Goal: Task Accomplishment & Management: Complete application form

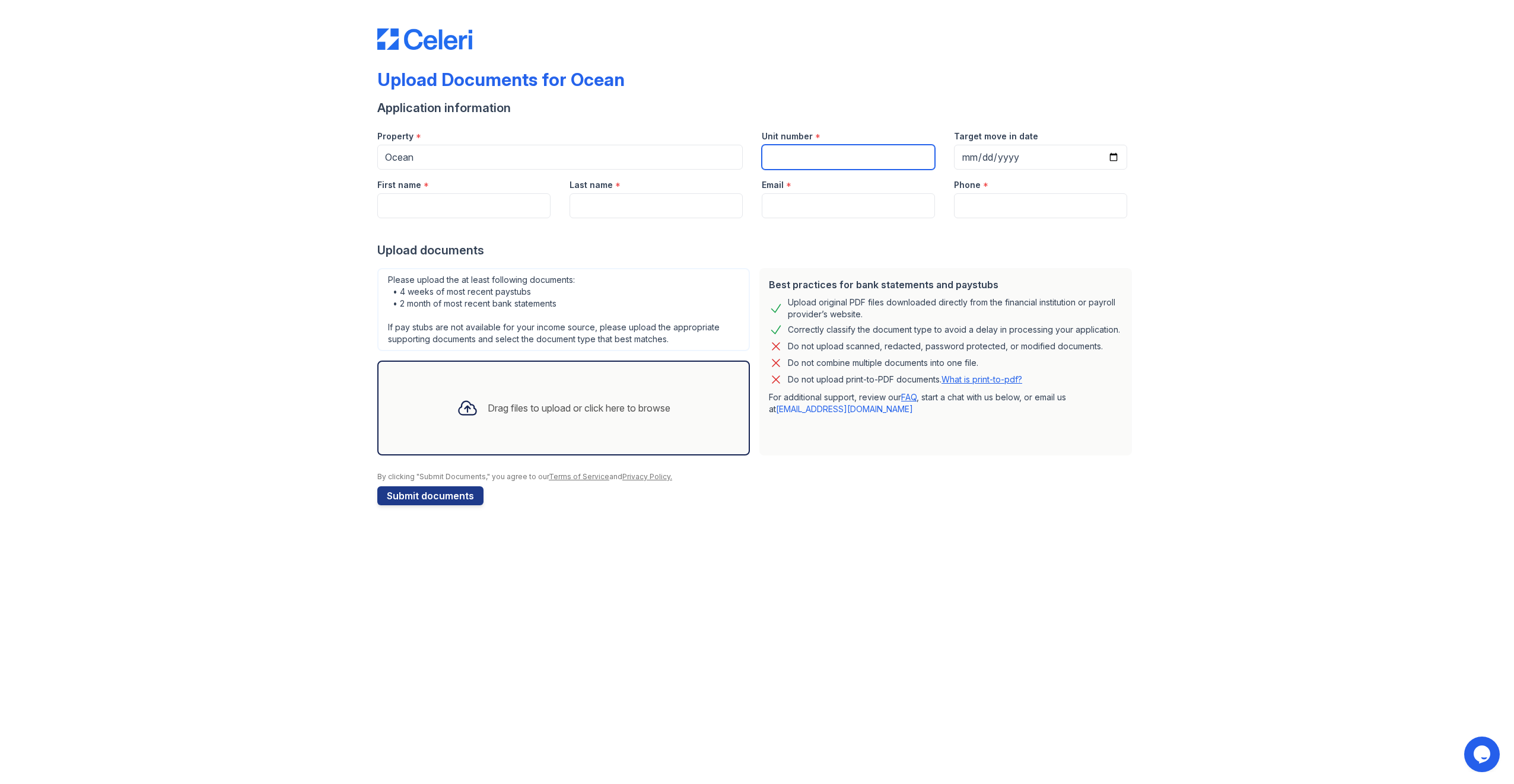
click at [846, 149] on input "Unit number" at bounding box center [848, 157] width 173 height 25
type input "2201"
click at [474, 205] on input "First name" at bounding box center [464, 206] width 173 height 25
click at [977, 153] on input "[DATE]" at bounding box center [1040, 157] width 173 height 25
click at [981, 155] on input "[DATE]" at bounding box center [1040, 157] width 173 height 25
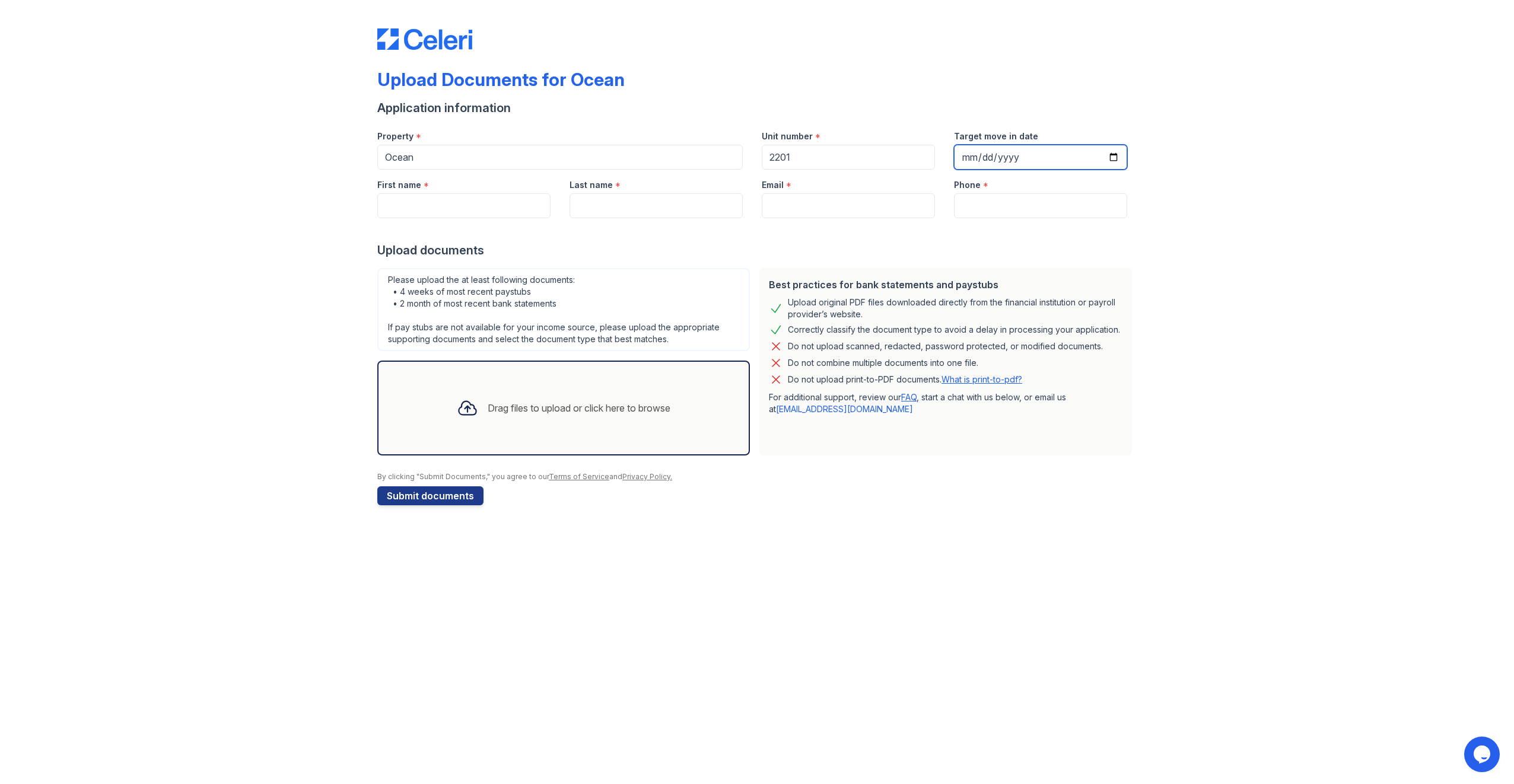
type input "[DATE]"
click at [491, 198] on input "First name" at bounding box center [464, 206] width 173 height 25
type input "[PERSON_NAME]"
type input "e"
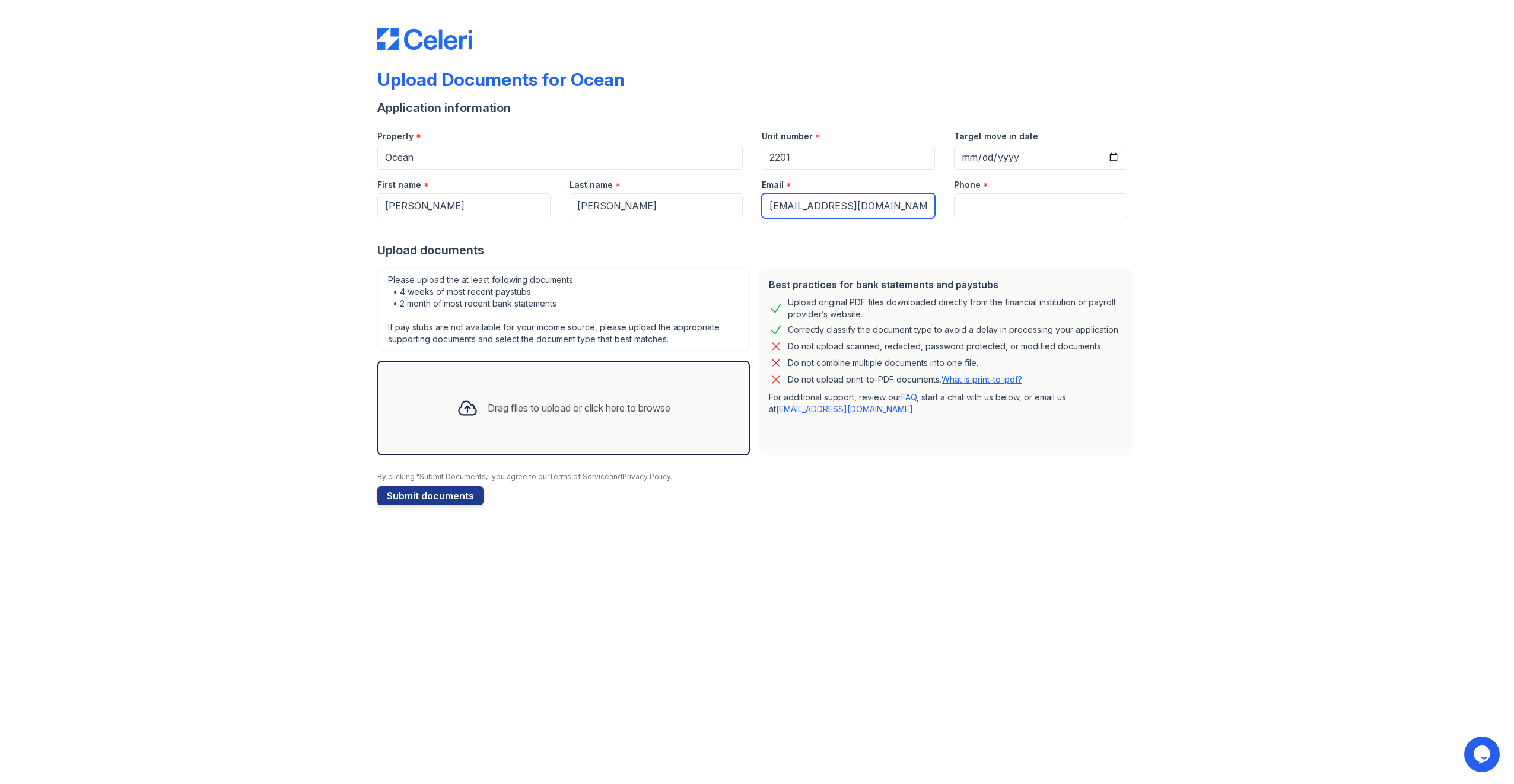
type input "[EMAIL_ADDRESS][DOMAIN_NAME]"
type input "9175888009"
click at [539, 402] on div "Drag files to upload or click here to browse" at bounding box center [579, 407] width 182 height 14
click at [660, 402] on div "Drag files to upload or click here to browse" at bounding box center [579, 407] width 182 height 14
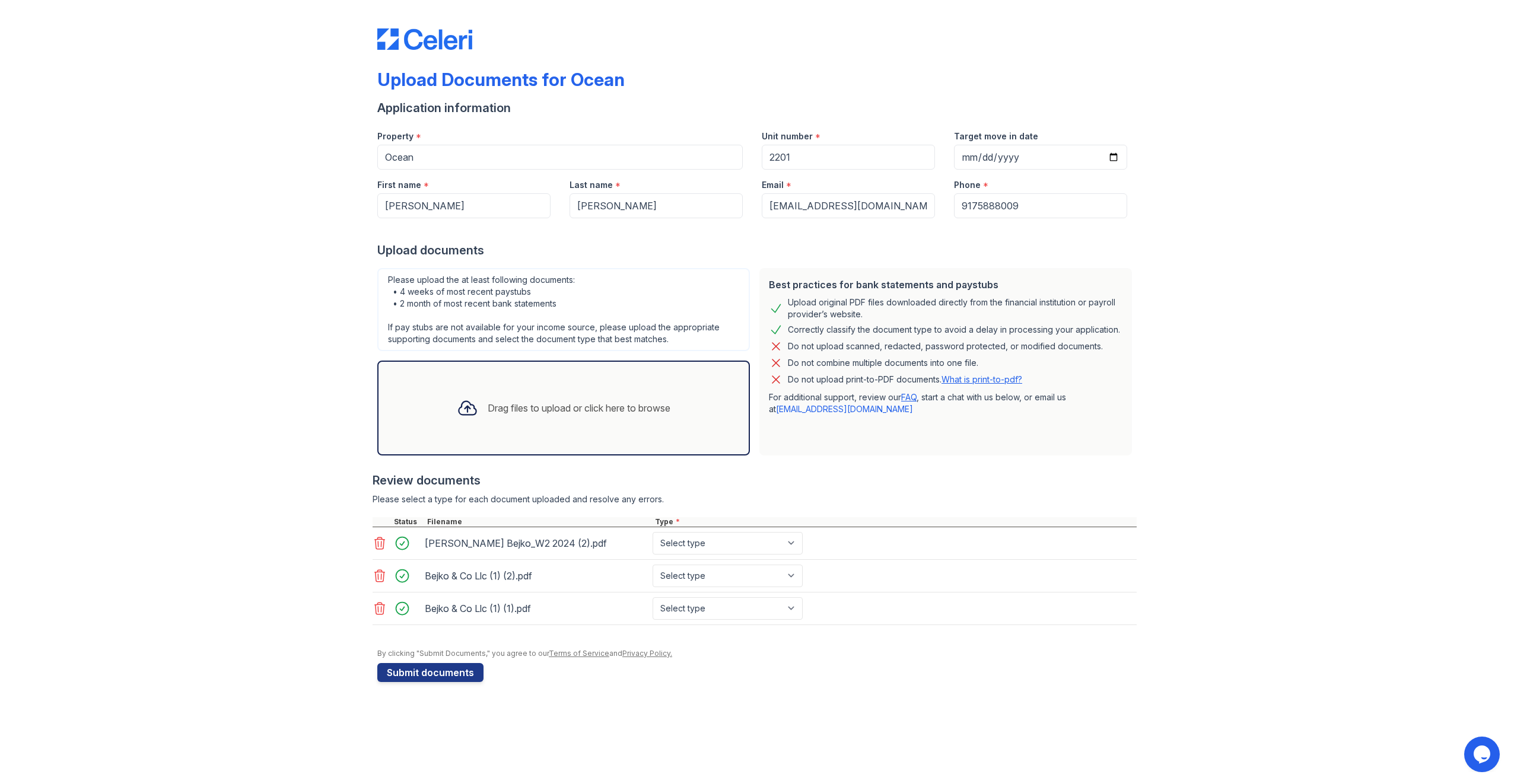
click at [634, 415] on div "Drag files to upload or click here to browse" at bounding box center [564, 408] width 233 height 41
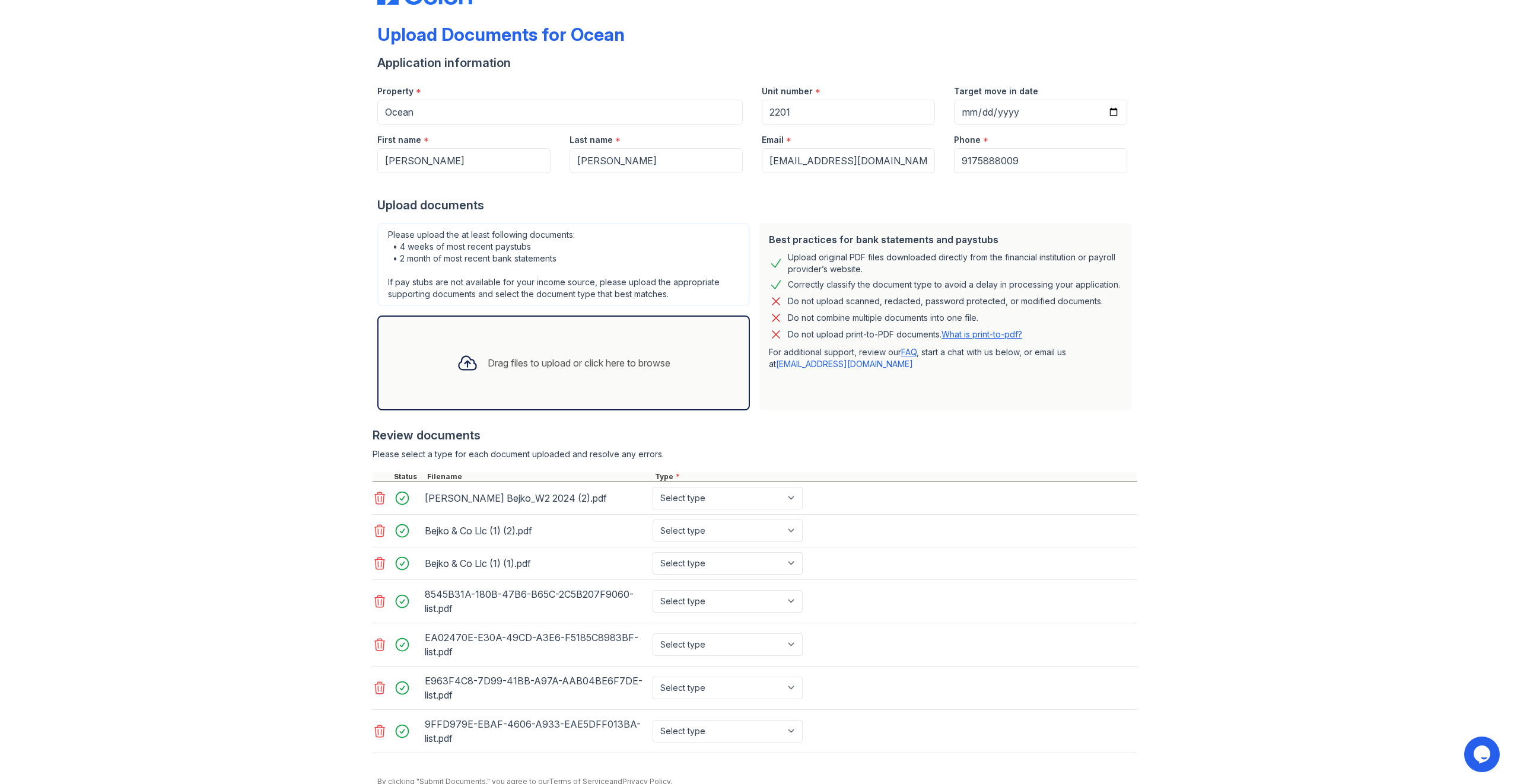
scroll to position [92, 0]
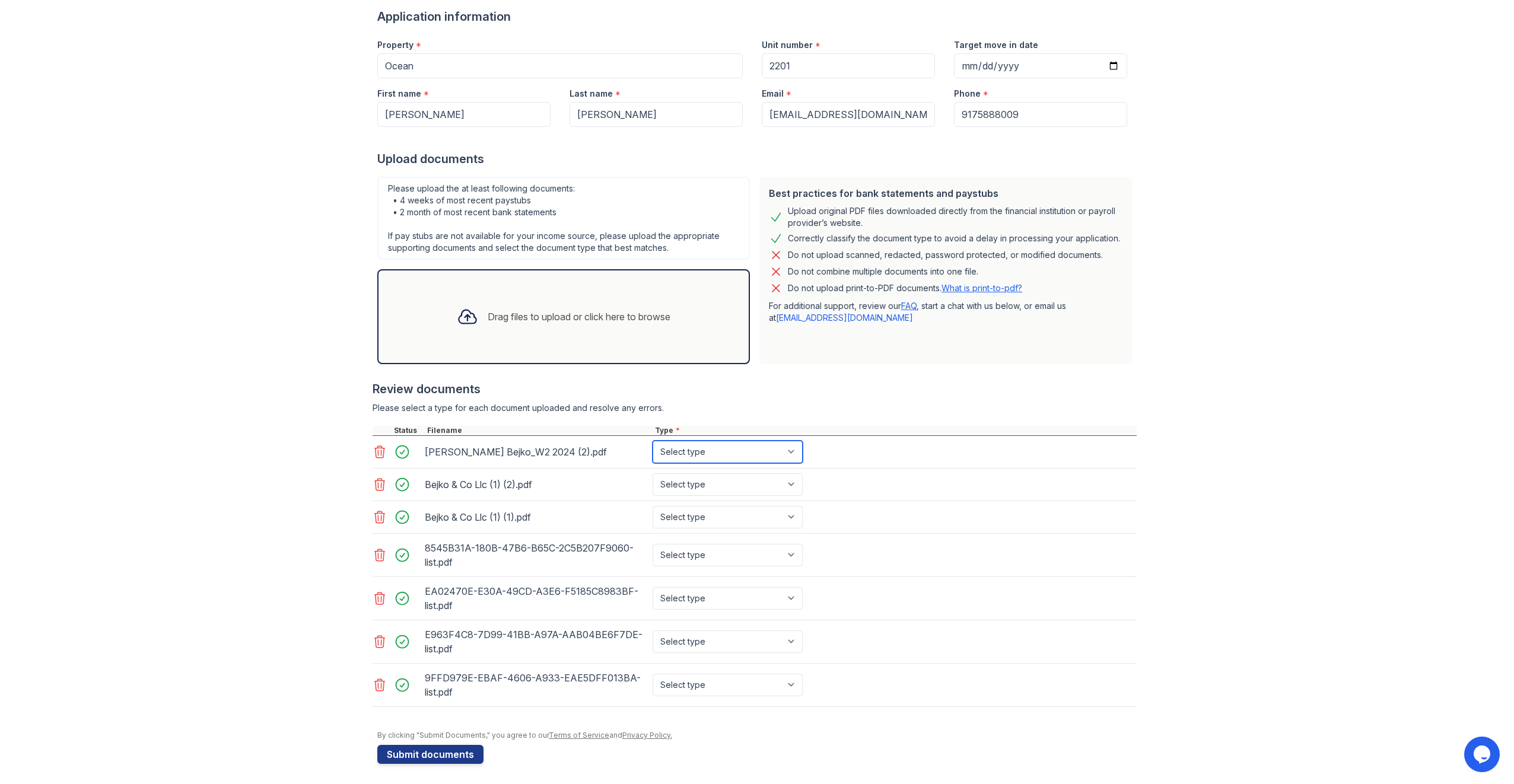
click at [740, 452] on select "Select type Paystub Bank Statement Offer Letter Tax Documents Benefit Award Let…" at bounding box center [727, 452] width 150 height 23
drag, startPoint x: 1033, startPoint y: 590, endPoint x: 978, endPoint y: 582, distance: 55.6
click at [1033, 590] on div "EA02470E-E30A-49CD-A3E6-F5185C8983BF-list.pdf Select type Paystub Bank Statemen…" at bounding box center [754, 599] width 764 height 44
click at [783, 560] on select "Select type Paystub Bank Statement Offer Letter Tax Documents Benefit Award Let…" at bounding box center [727, 555] width 150 height 23
select select "bank_statement"
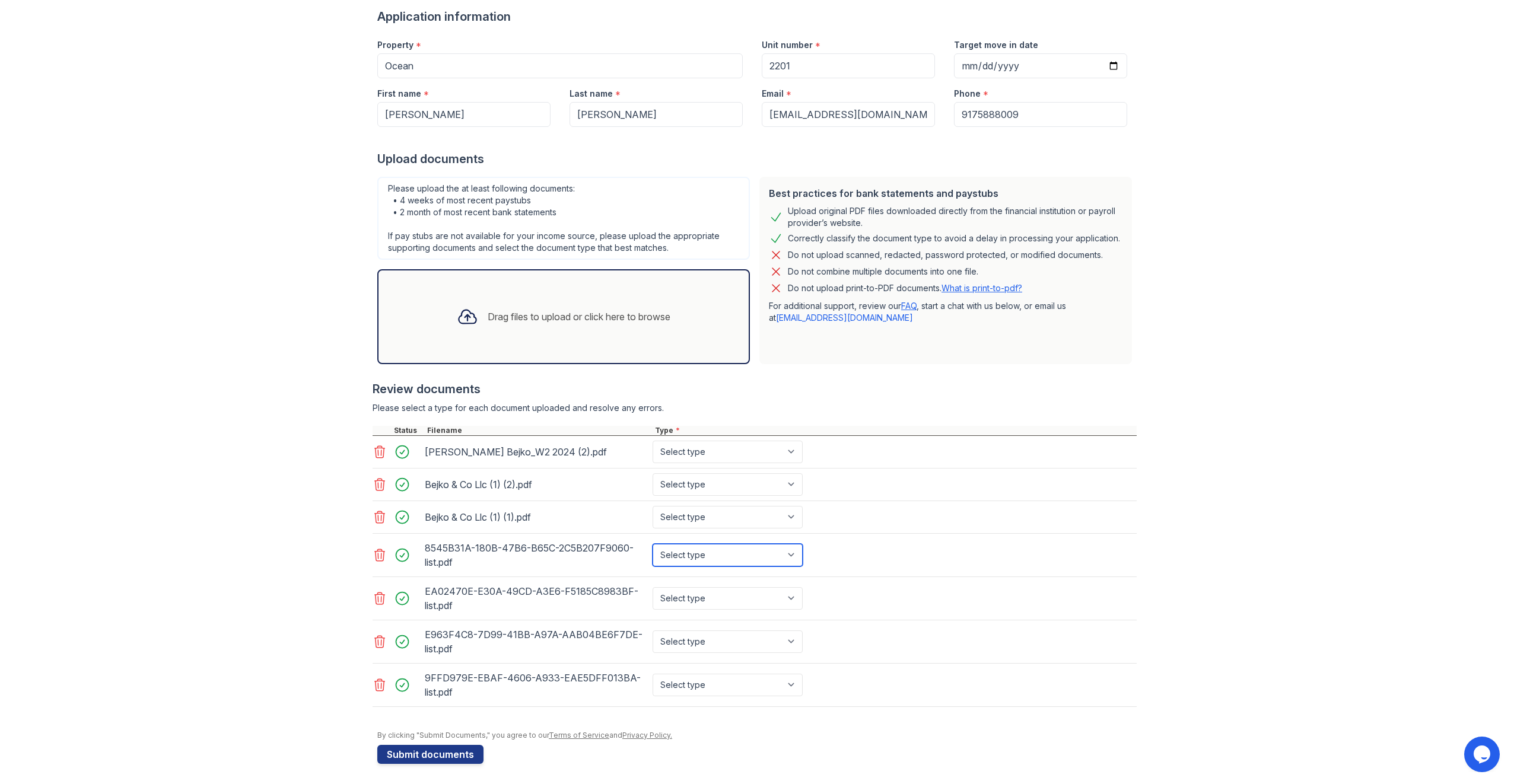
click at [652, 544] on select "Select type Paystub Bank Statement Offer Letter Tax Documents Benefit Award Let…" at bounding box center [727, 555] width 150 height 23
click at [751, 582] on div "Select type Paystub Bank Statement Offer Letter Tax Documents Benefit Award Let…" at bounding box center [728, 598] width 157 height 33
click at [746, 605] on select "Select type Paystub Bank Statement Offer Letter Tax Documents Benefit Award Let…" at bounding box center [727, 599] width 150 height 23
select select "bank_statement"
click at [652, 587] on select "Select type Paystub Bank Statement Offer Letter Tax Documents Benefit Award Let…" at bounding box center [727, 599] width 150 height 23
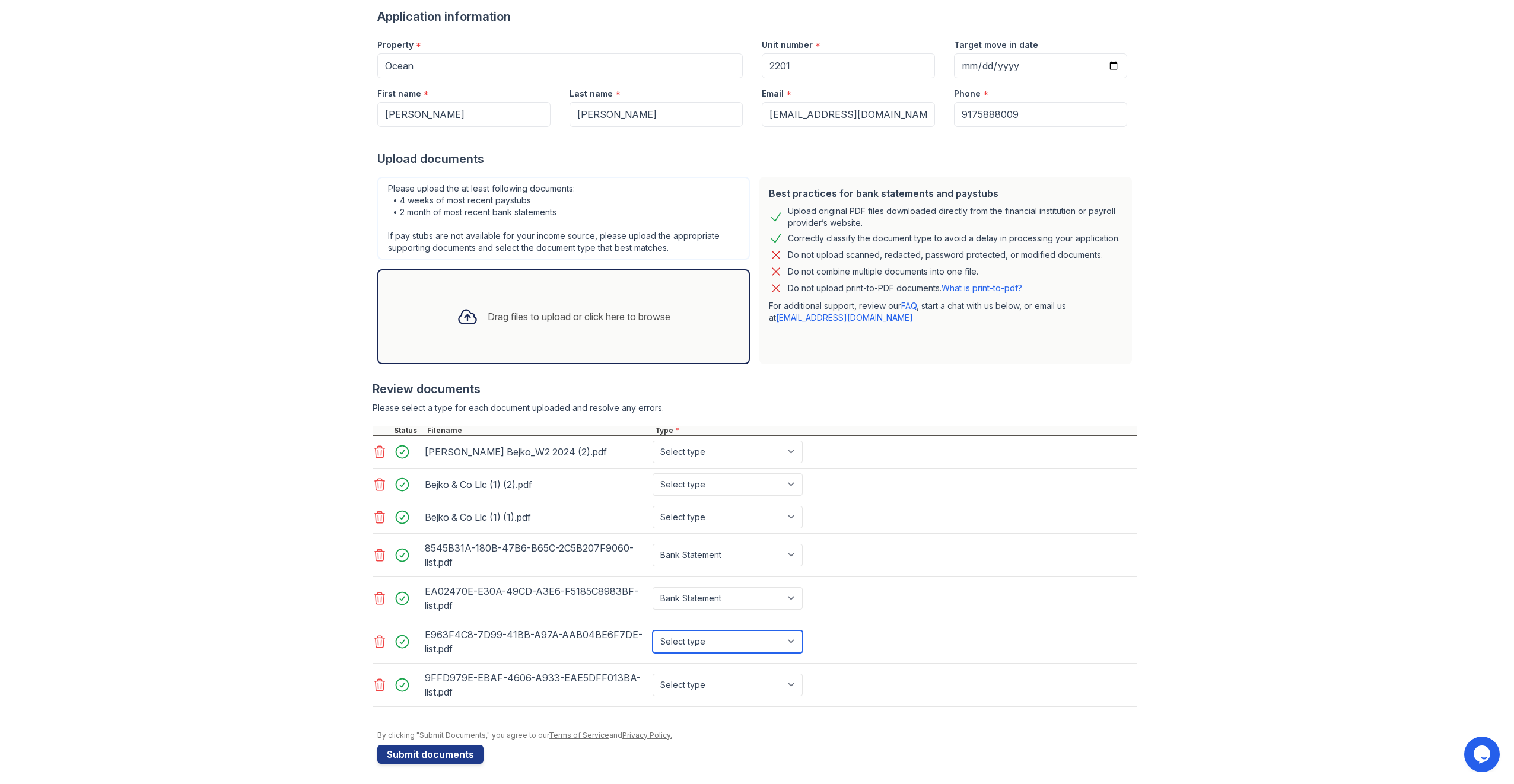
click at [742, 636] on select "Select type Paystub Bank Statement Offer Letter Tax Documents Benefit Award Let…" at bounding box center [727, 641] width 150 height 23
select select "bank_statement"
click at [652, 630] on select "Select type Paystub Bank Statement Offer Letter Tax Documents Benefit Award Let…" at bounding box center [727, 641] width 150 height 23
click at [721, 688] on select "Select type Paystub Bank Statement Offer Letter Tax Documents Benefit Award Let…" at bounding box center [727, 685] width 150 height 23
select select "bank_statement"
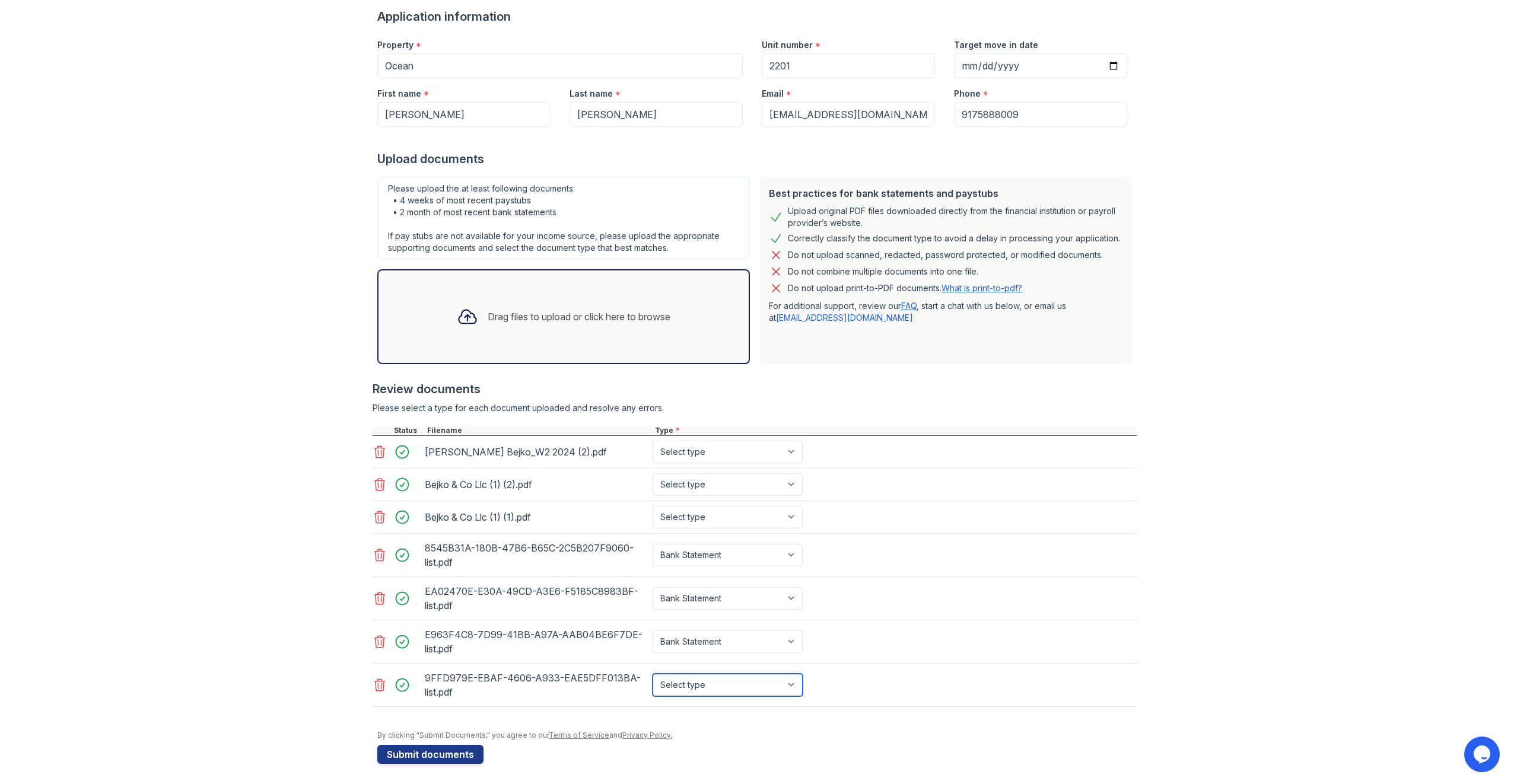
click at [652, 674] on select "Select type Paystub Bank Statement Offer Letter Tax Documents Benefit Award Let…" at bounding box center [727, 685] width 150 height 23
click at [922, 615] on div "EA02470E-E30A-49CD-A3E6-F5185C8983BF-list.pdf Select type Paystub Bank Statemen…" at bounding box center [754, 599] width 764 height 44
click at [715, 511] on select "Select type Paystub Bank Statement Offer Letter Tax Documents Benefit Award Let…" at bounding box center [727, 517] width 150 height 23
select select "tax_documents"
click at [652, 506] on select "Select type Paystub Bank Statement Offer Letter Tax Documents Benefit Award Let…" at bounding box center [727, 517] width 150 height 23
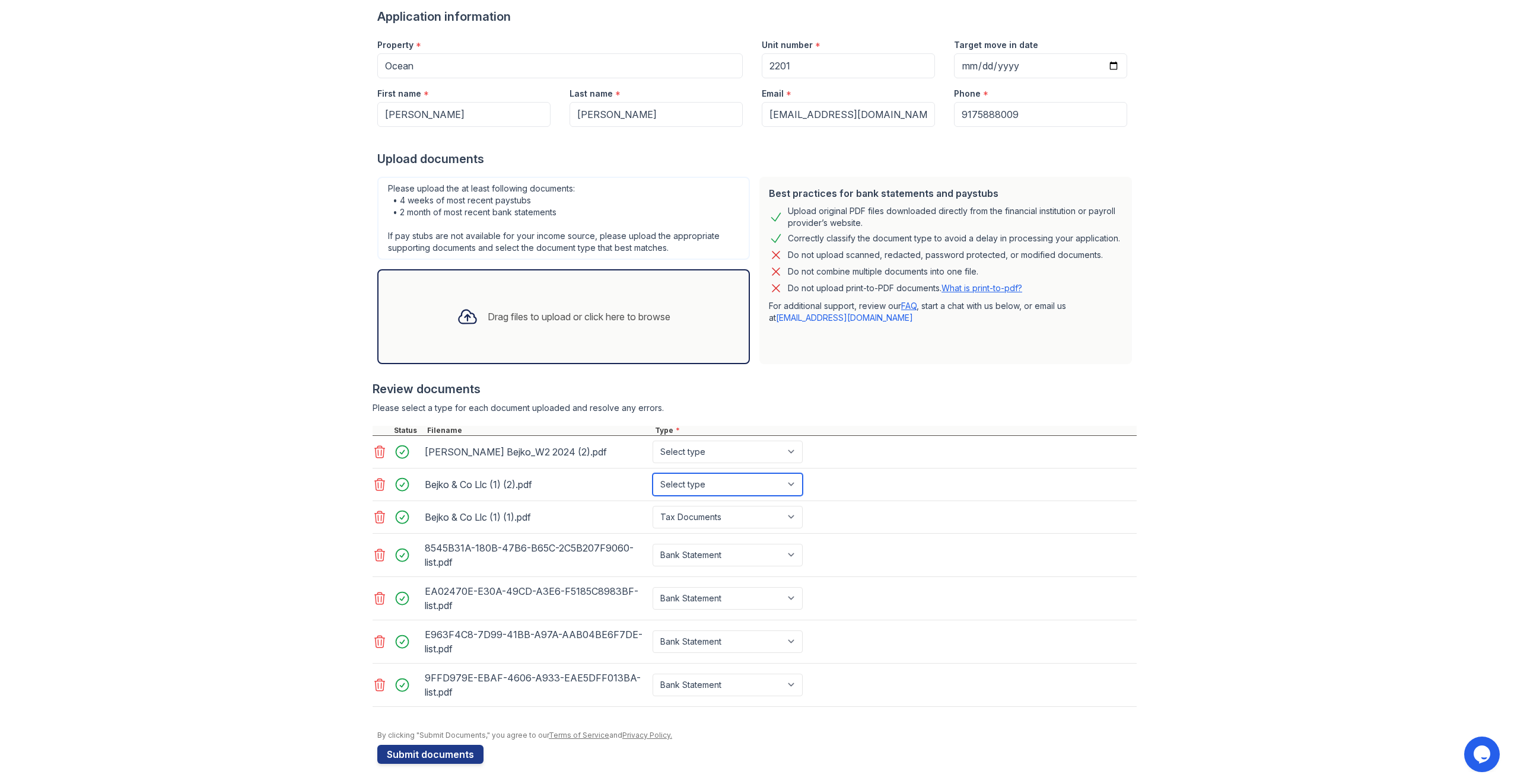
click at [693, 490] on select "Select type Paystub Bank Statement Offer Letter Tax Documents Benefit Award Let…" at bounding box center [727, 485] width 150 height 23
select select "tax_documents"
click at [652, 473] on select "Select type Paystub Bank Statement Offer Letter Tax Documents Benefit Award Let…" at bounding box center [727, 485] width 150 height 23
click at [698, 451] on select "Select type Paystub Bank Statement Offer Letter Tax Documents Benefit Award Let…" at bounding box center [727, 452] width 150 height 23
select select "tax_documents"
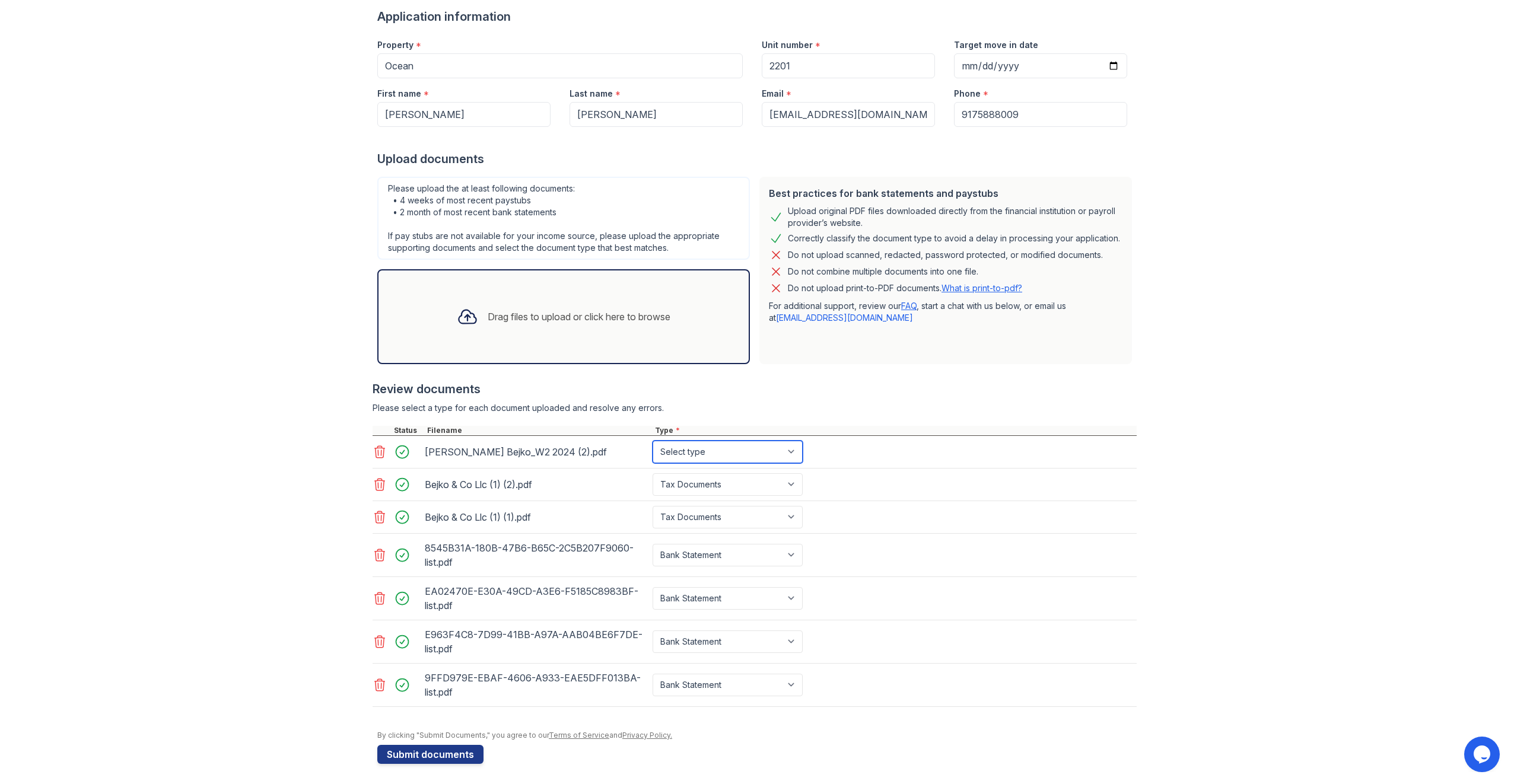
click at [652, 440] on select "Select type Paystub Bank Statement Offer Letter Tax Documents Benefit Award Let…" at bounding box center [727, 452] width 150 height 23
click at [964, 479] on div "Bejko & Co Llc (1) (2).pdf Select type Paystub Bank Statement Offer Letter Tax …" at bounding box center [754, 484] width 764 height 32
click at [511, 323] on div "Drag files to upload or click here to browse" at bounding box center [579, 317] width 182 height 14
click at [615, 316] on div "Drag files to upload or click here to browse" at bounding box center [579, 317] width 182 height 14
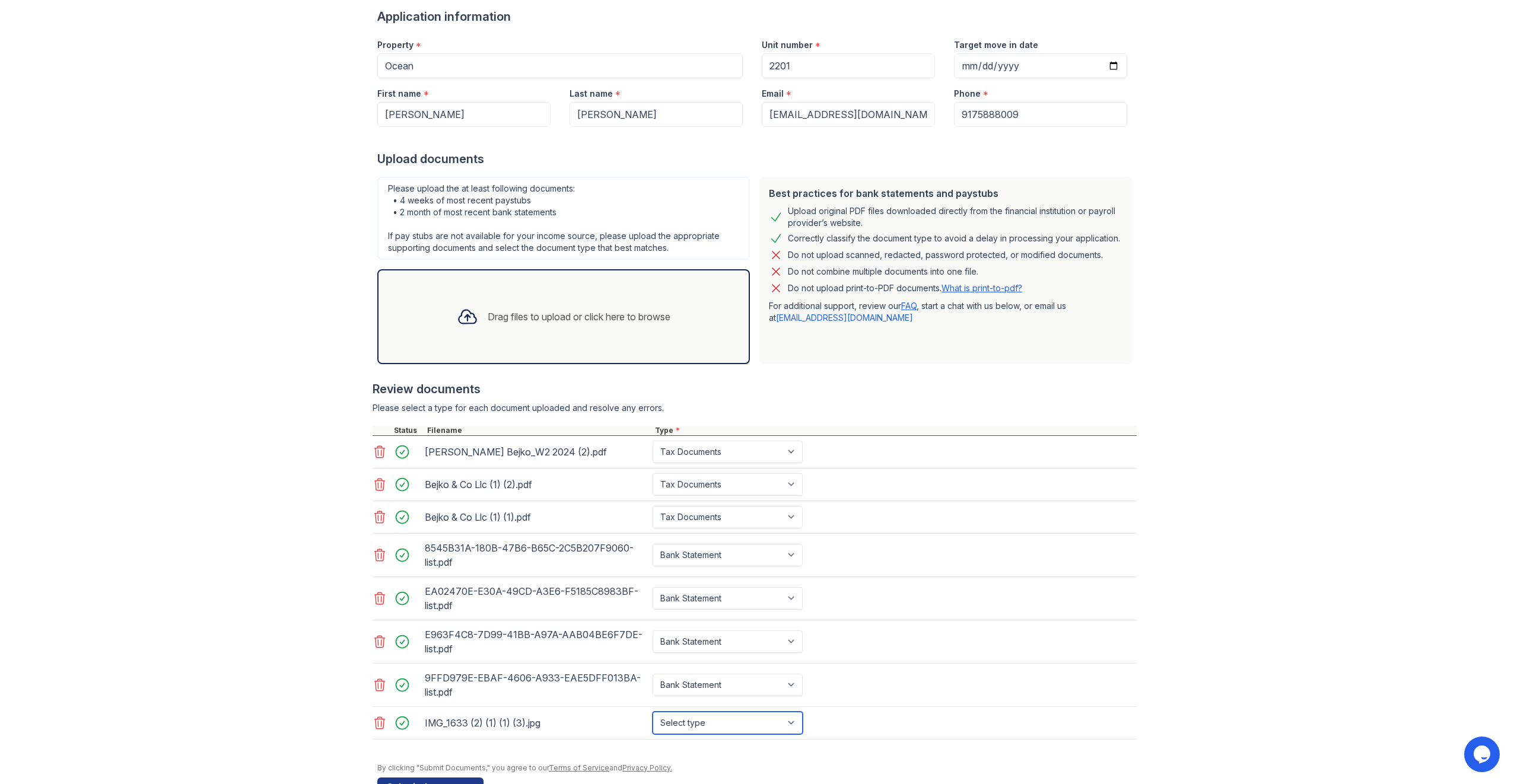
click at [734, 719] on select "Select type Paystub Bank Statement Offer Letter Tax Documents Benefit Award Let…" at bounding box center [727, 723] width 150 height 23
select select "other"
click at [652, 712] on select "Select type Paystub Bank Statement Offer Letter Tax Documents Benefit Award Let…" at bounding box center [727, 723] width 150 height 23
click at [898, 613] on div "EA02470E-E30A-49CD-A3E6-F5185C8983BF-list.pdf Select type Paystub Bank Statemen…" at bounding box center [754, 599] width 764 height 44
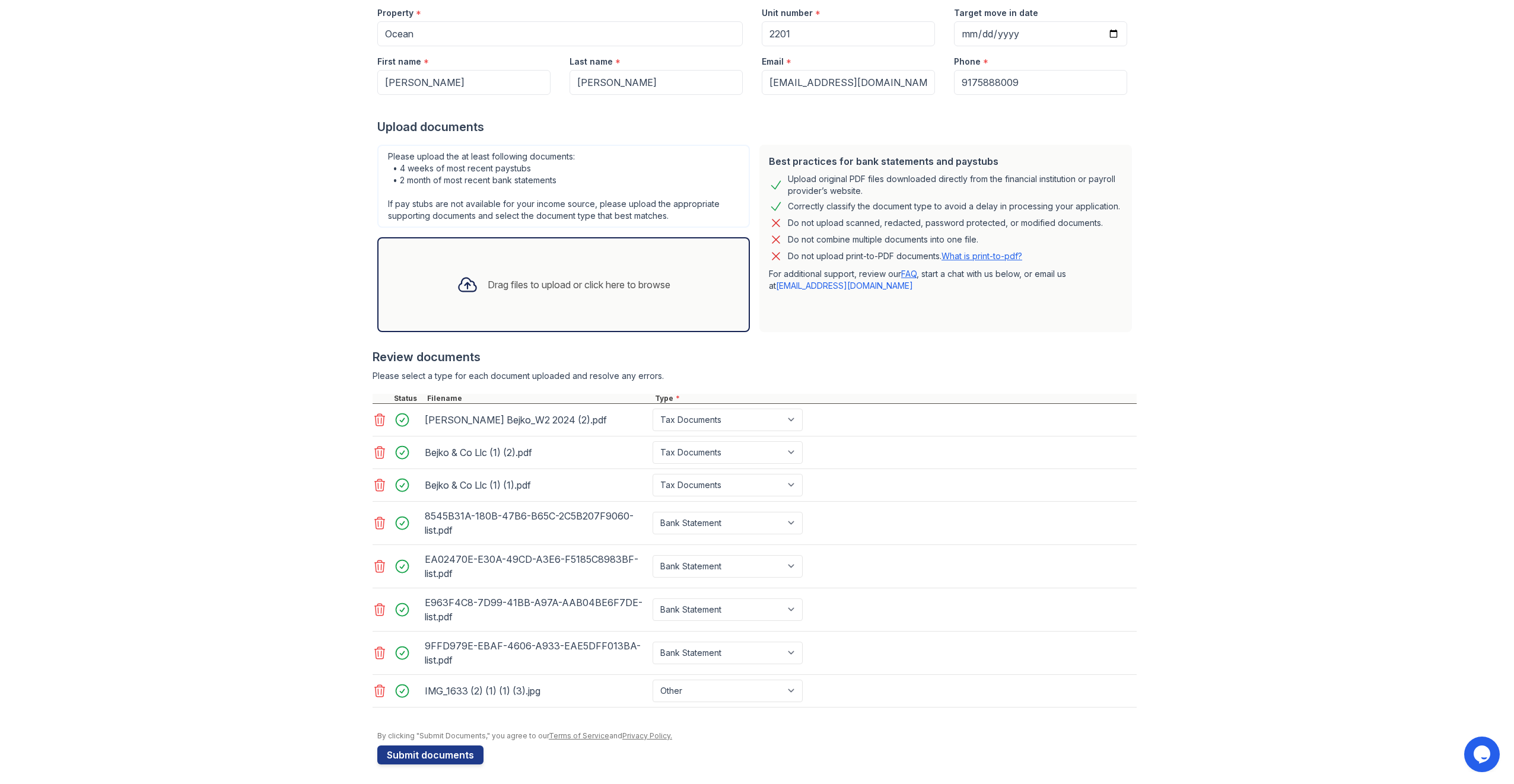
drag, startPoint x: 1224, startPoint y: 459, endPoint x: 1193, endPoint y: 661, distance: 204.4
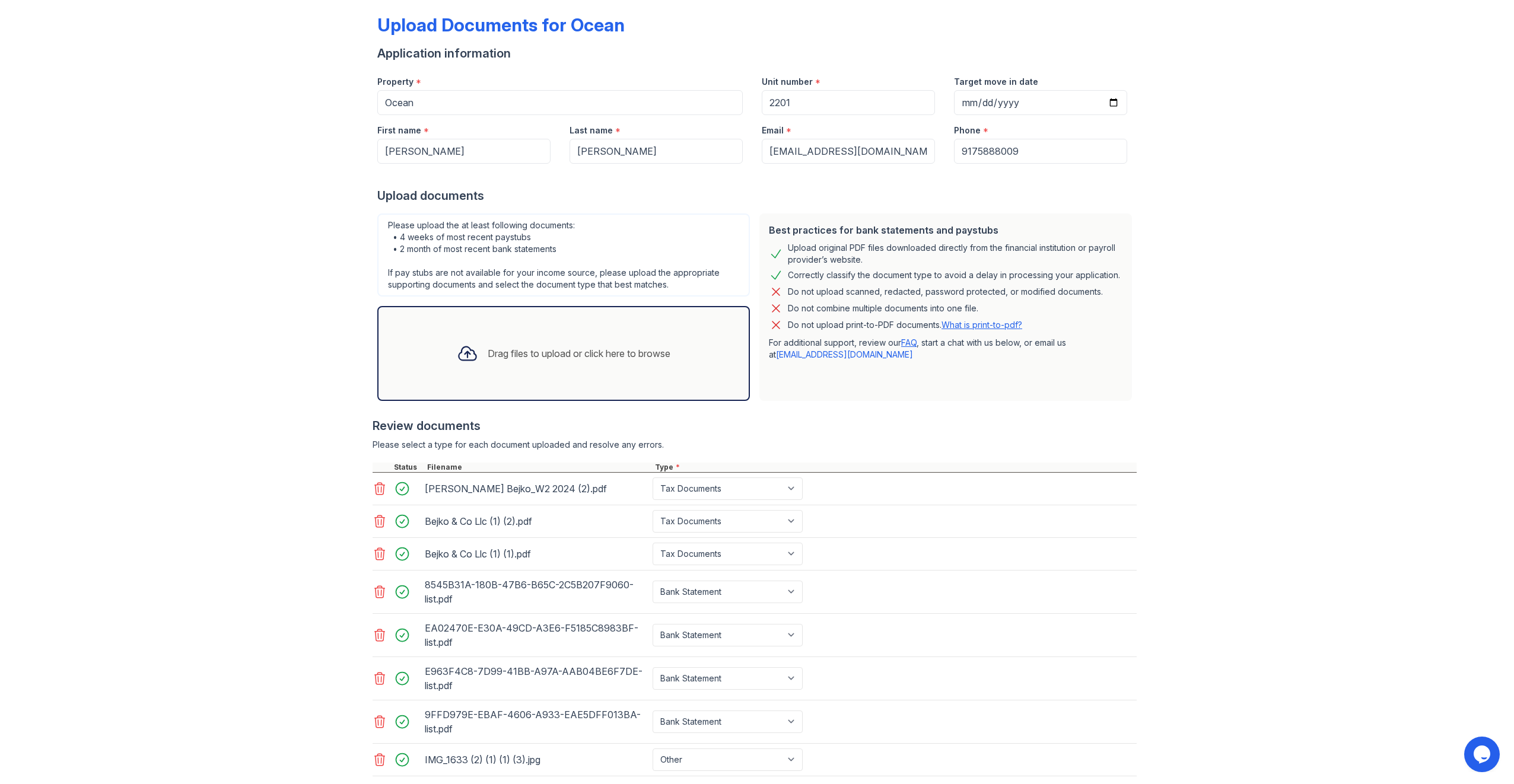
scroll to position [0, 0]
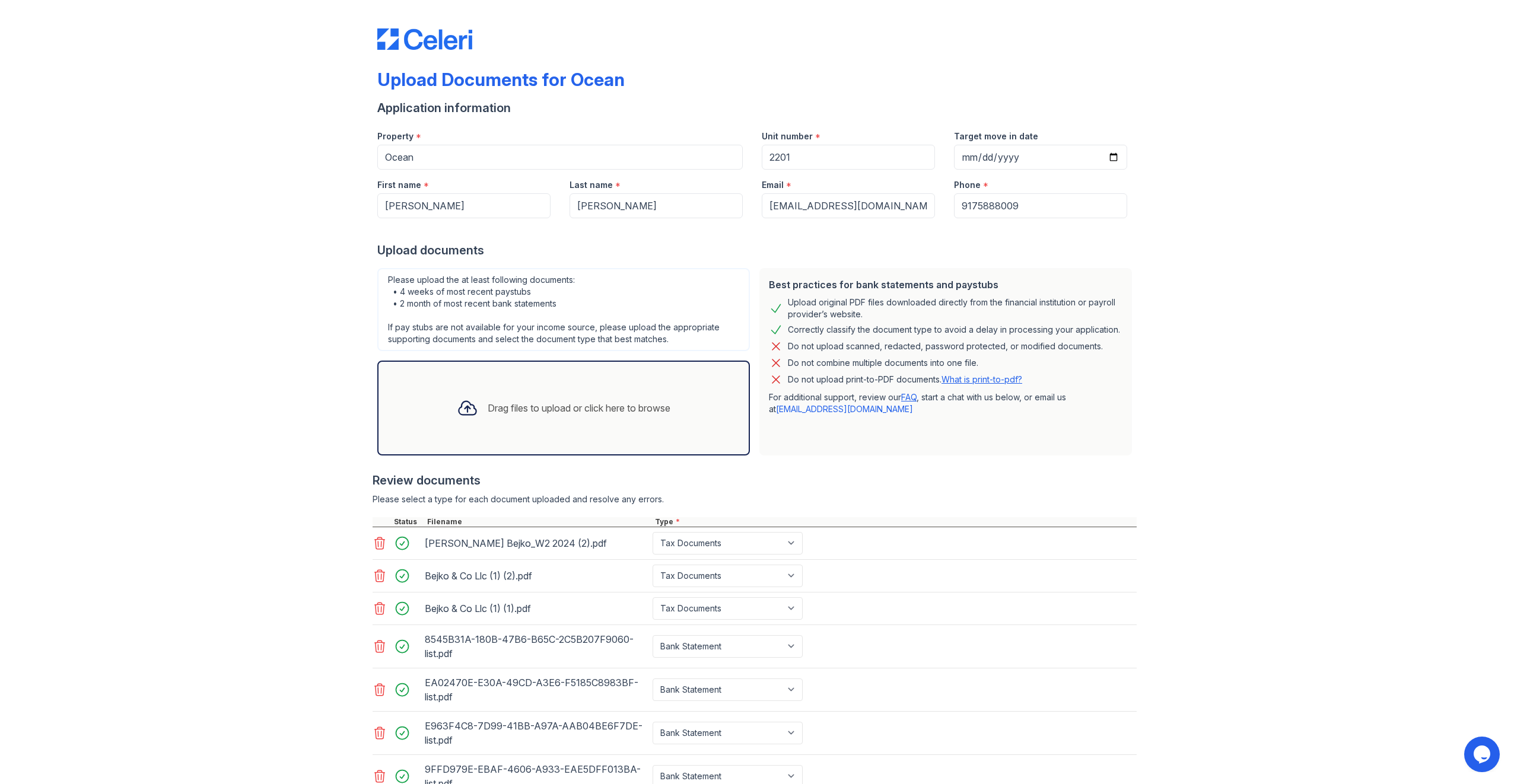
drag, startPoint x: 1162, startPoint y: 675, endPoint x: 1171, endPoint y: 485, distance: 190.2
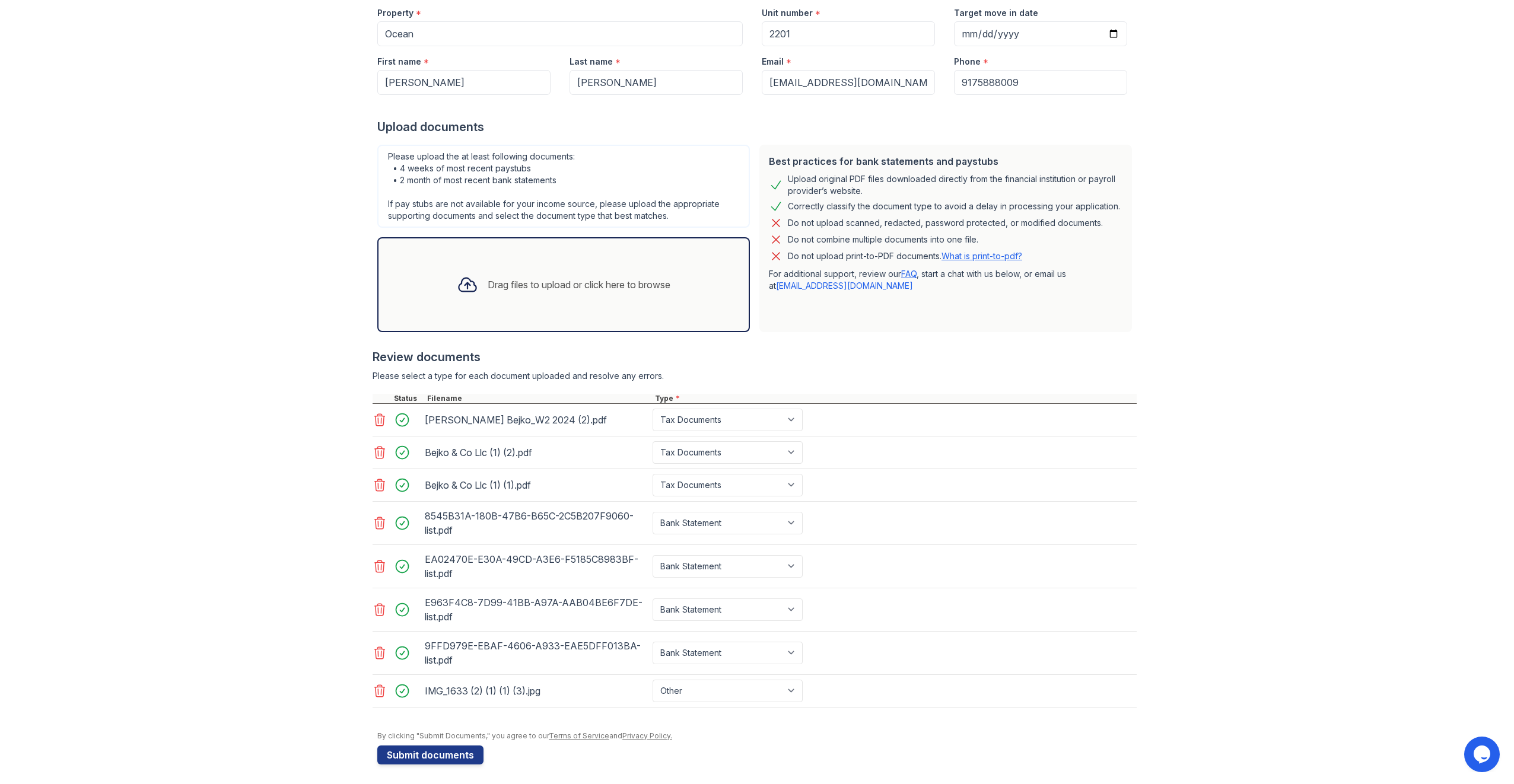
drag, startPoint x: 172, startPoint y: 203, endPoint x: 176, endPoint y: 314, distance: 111.1
click at [420, 752] on button "Submit documents" at bounding box center [430, 755] width 106 height 19
